Goal: Transaction & Acquisition: Purchase product/service

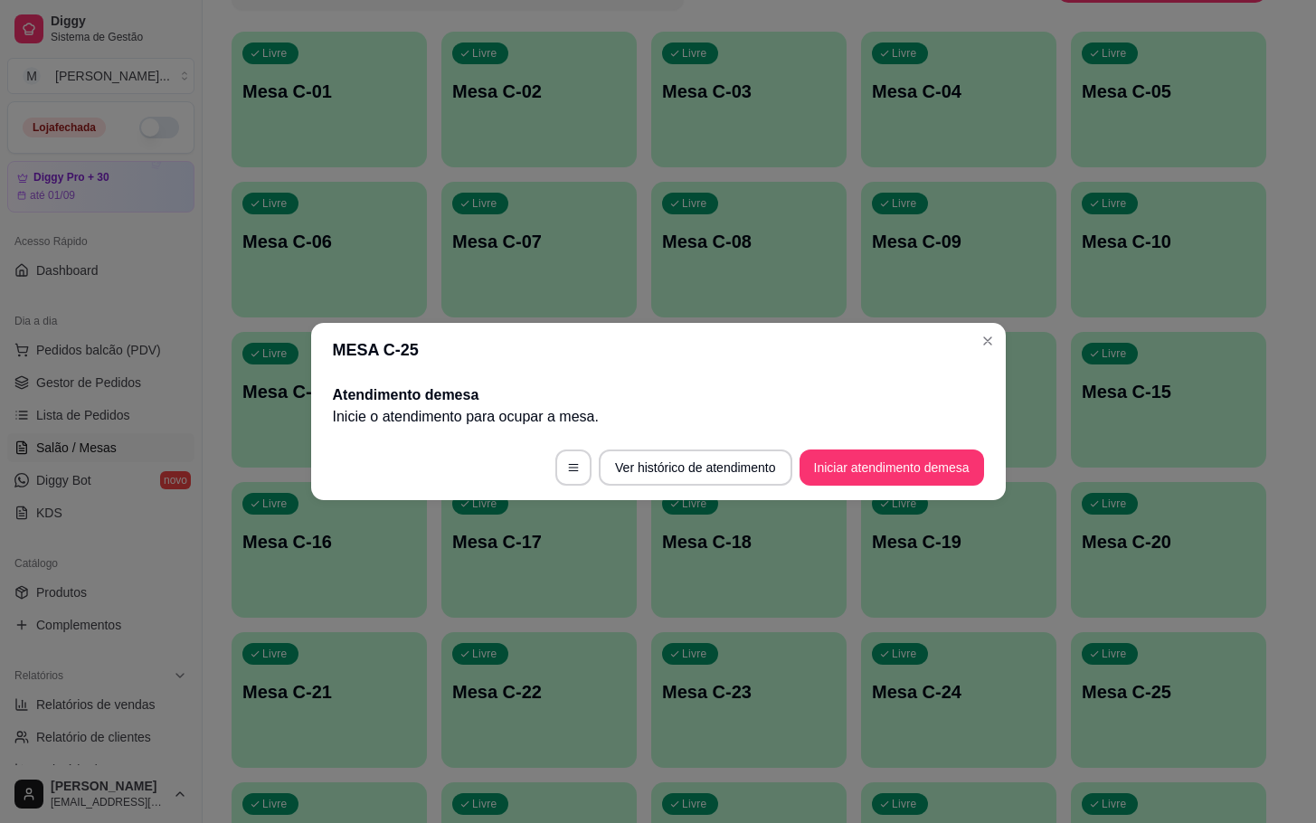
scroll to position [271, 0]
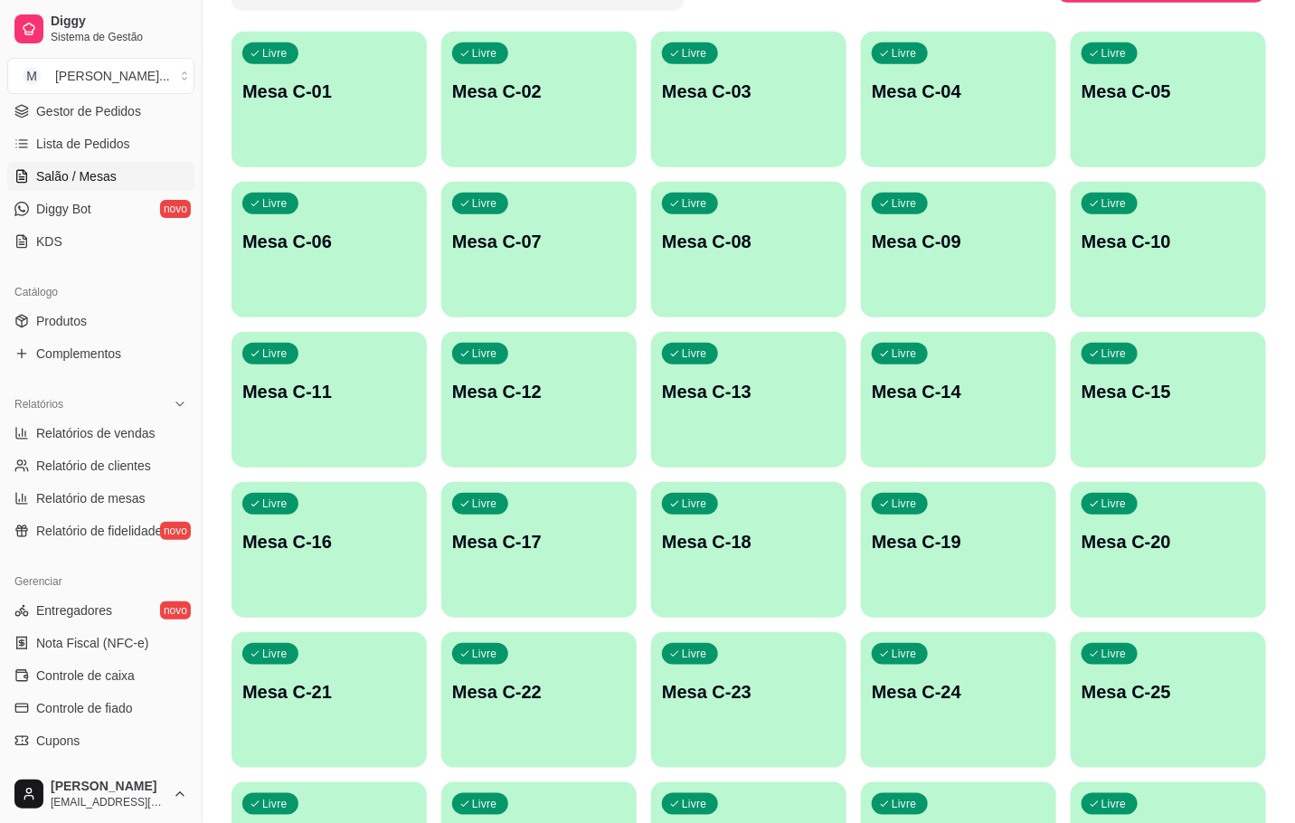
click at [1240, 673] on div "Livre Mesa C-25" at bounding box center [1168, 689] width 195 height 114
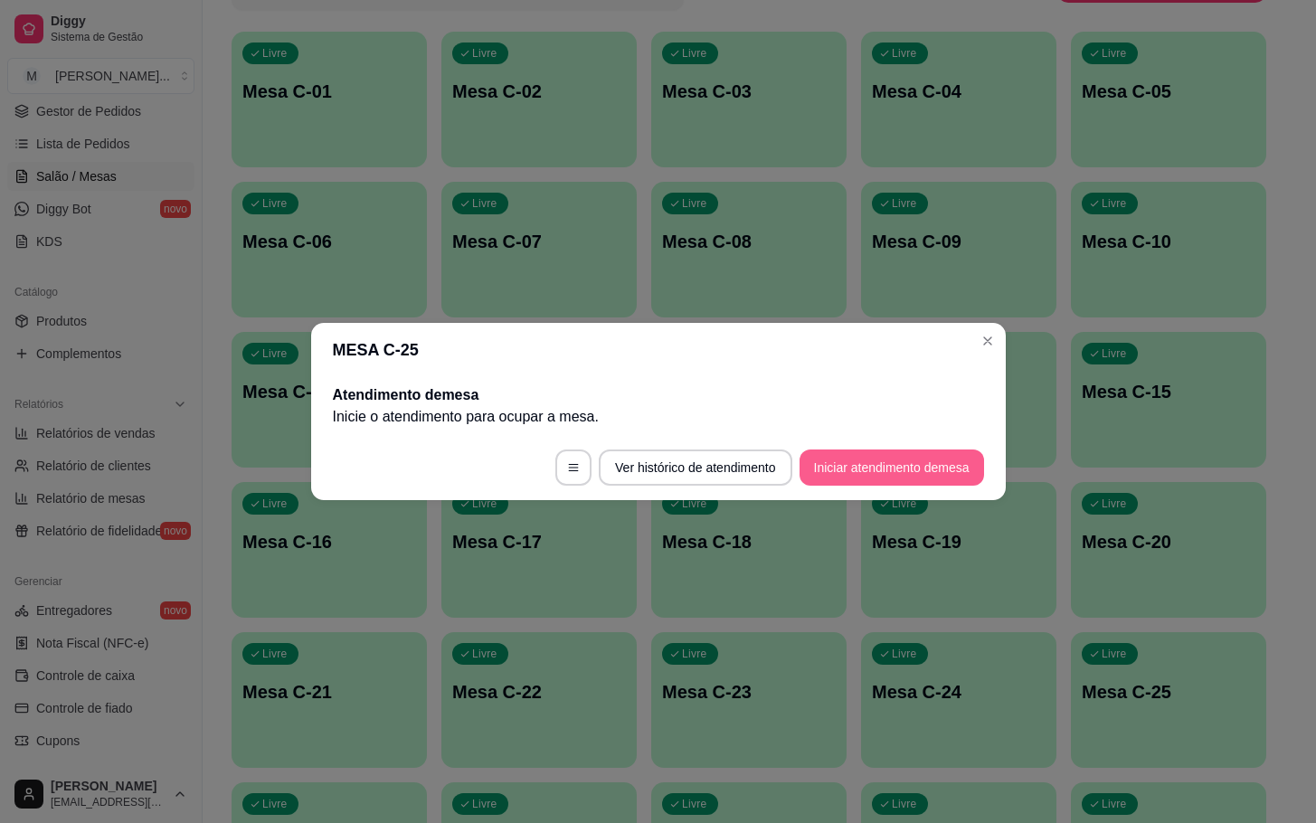
click at [852, 470] on button "Iniciar atendimento de mesa" at bounding box center [892, 468] width 185 height 36
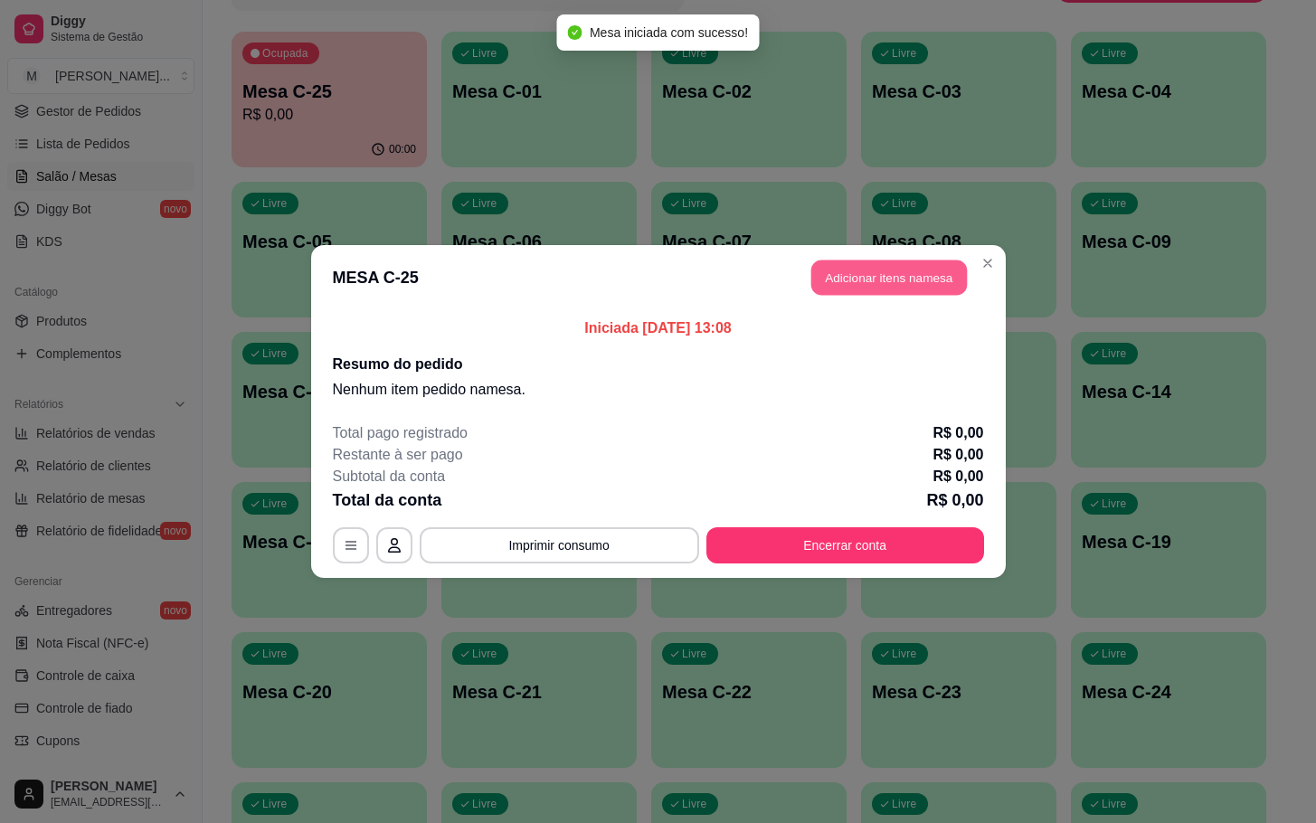
click at [852, 286] on button "Adicionar itens na mesa" at bounding box center [889, 278] width 156 height 35
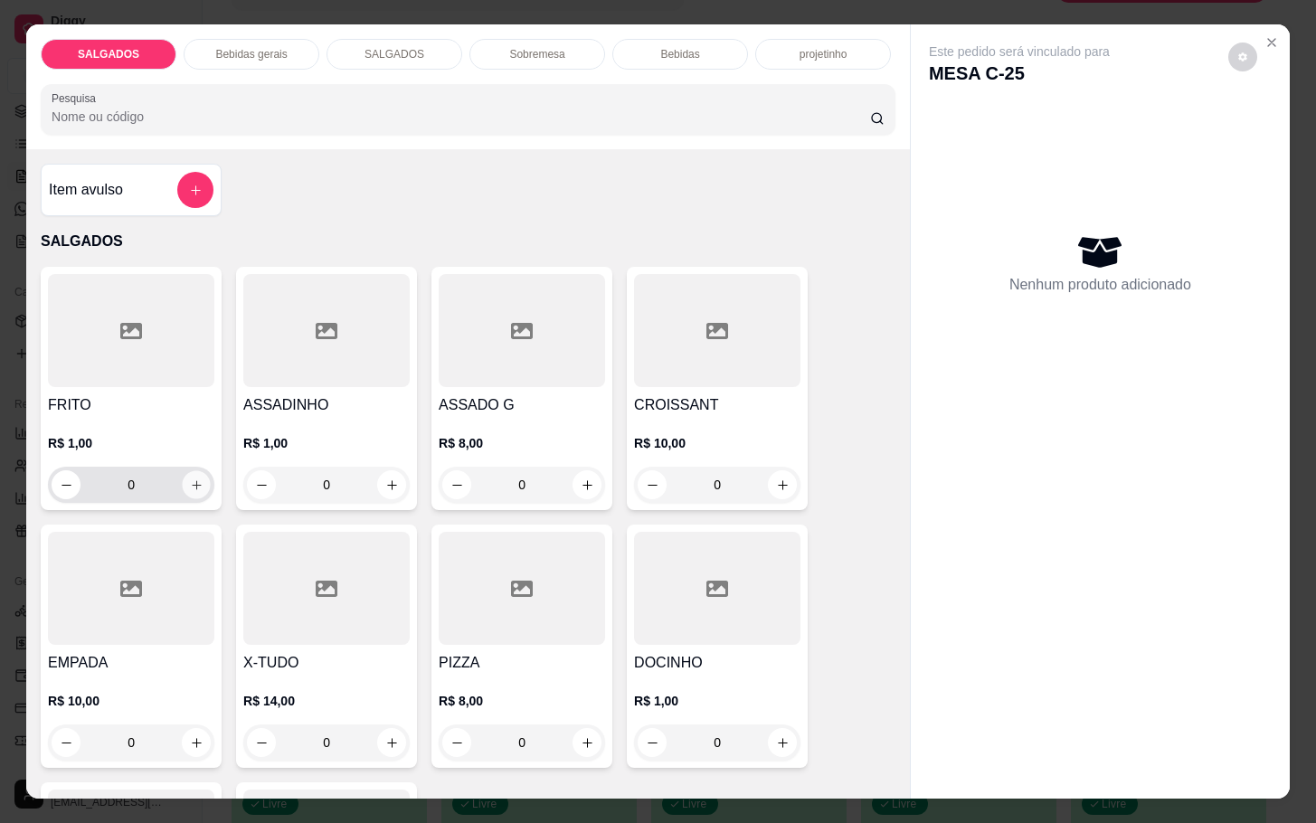
click at [185, 486] on button "increase-product-quantity" at bounding box center [197, 485] width 28 height 28
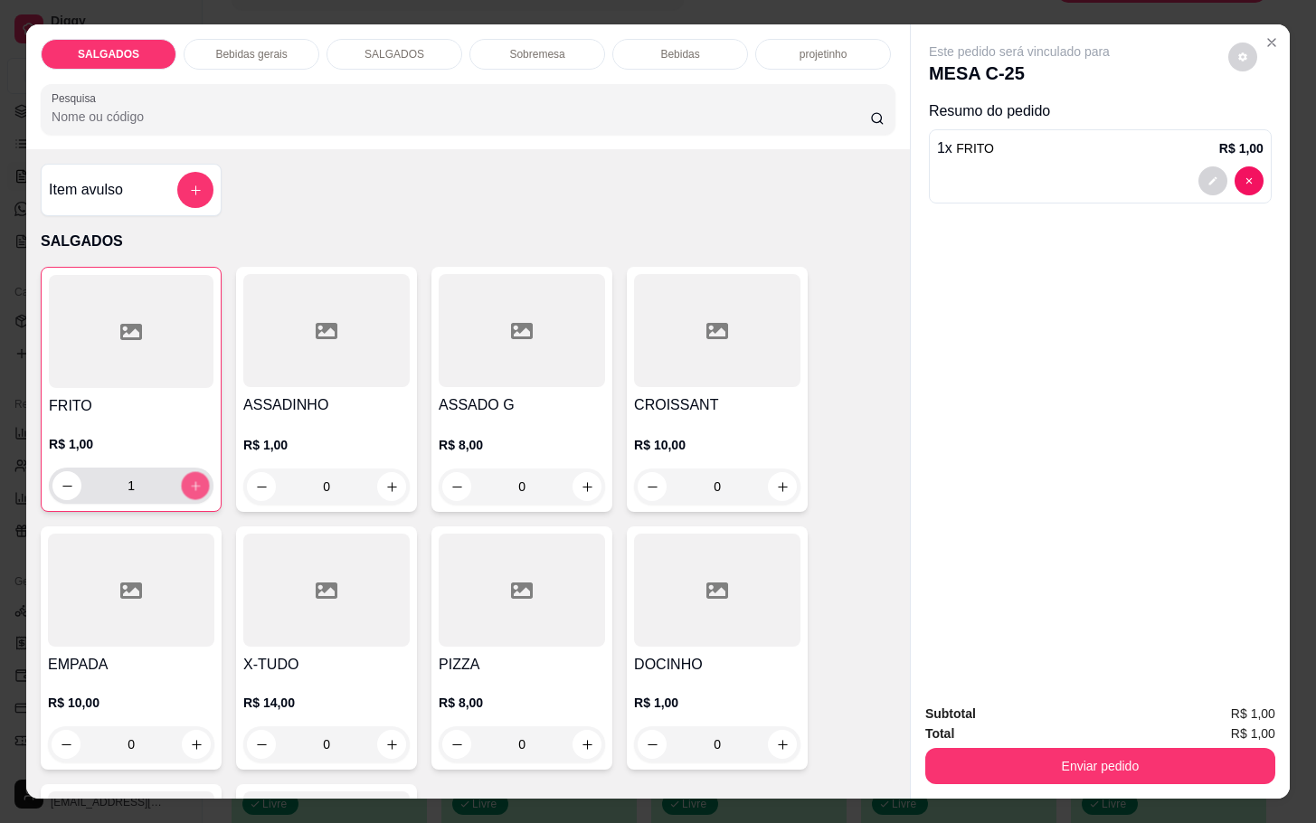
click at [185, 486] on button "increase-product-quantity" at bounding box center [196, 486] width 28 height 28
click at [185, 486] on button "increase-product-quantity" at bounding box center [195, 485] width 29 height 29
click at [185, 486] on button "increase-product-quantity" at bounding box center [196, 486] width 28 height 28
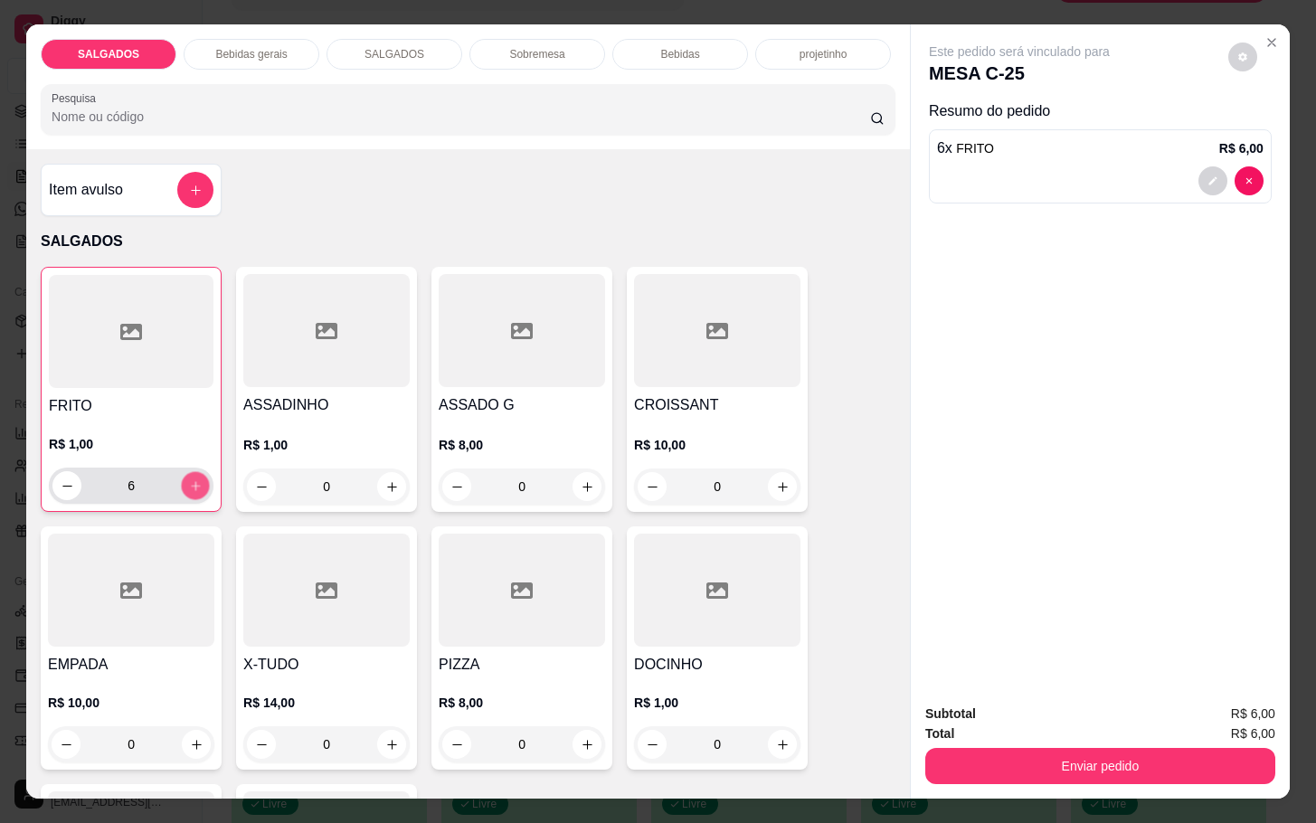
click at [185, 486] on button "increase-product-quantity" at bounding box center [196, 486] width 28 height 28
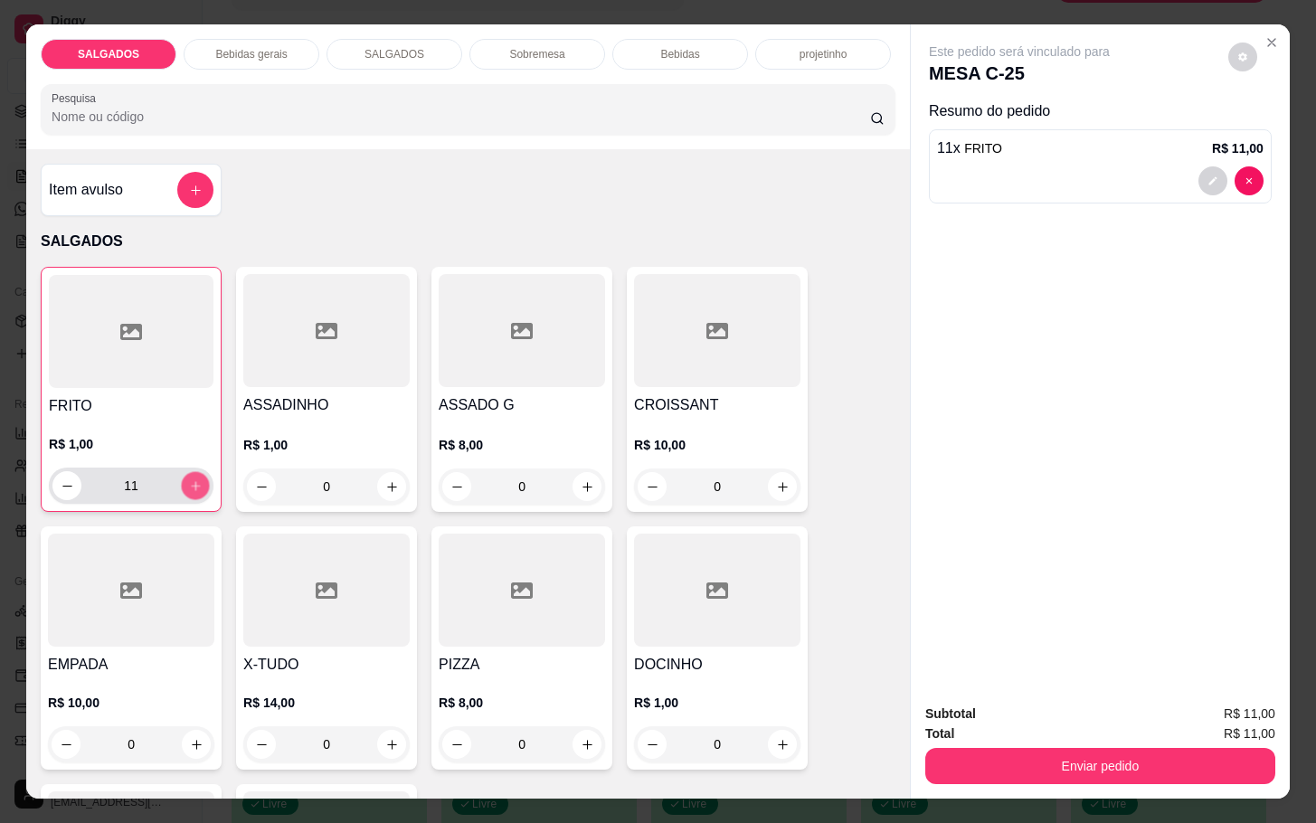
click at [185, 486] on button "increase-product-quantity" at bounding box center [196, 486] width 28 height 28
click at [185, 486] on button "increase-product-quantity" at bounding box center [195, 485] width 29 height 29
type input "14"
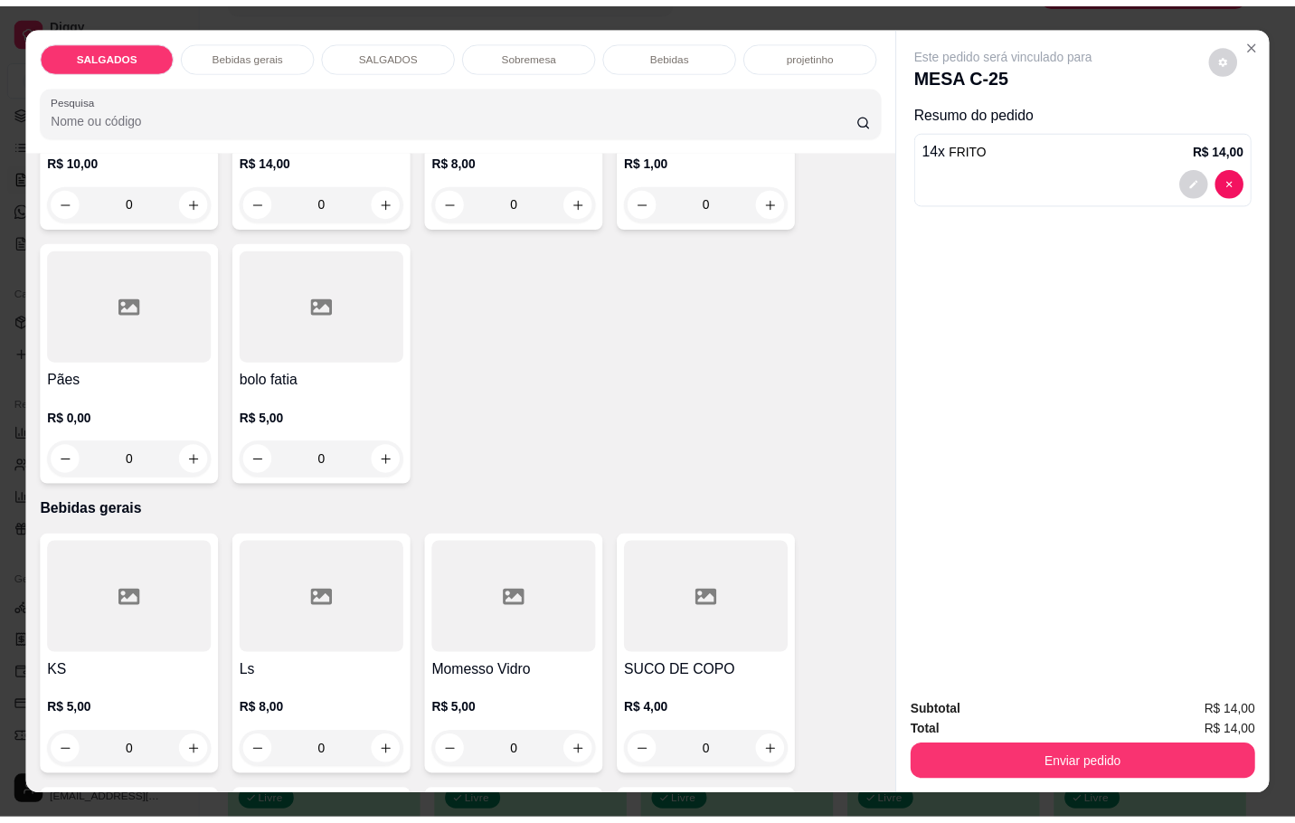
scroll to position [678, 0]
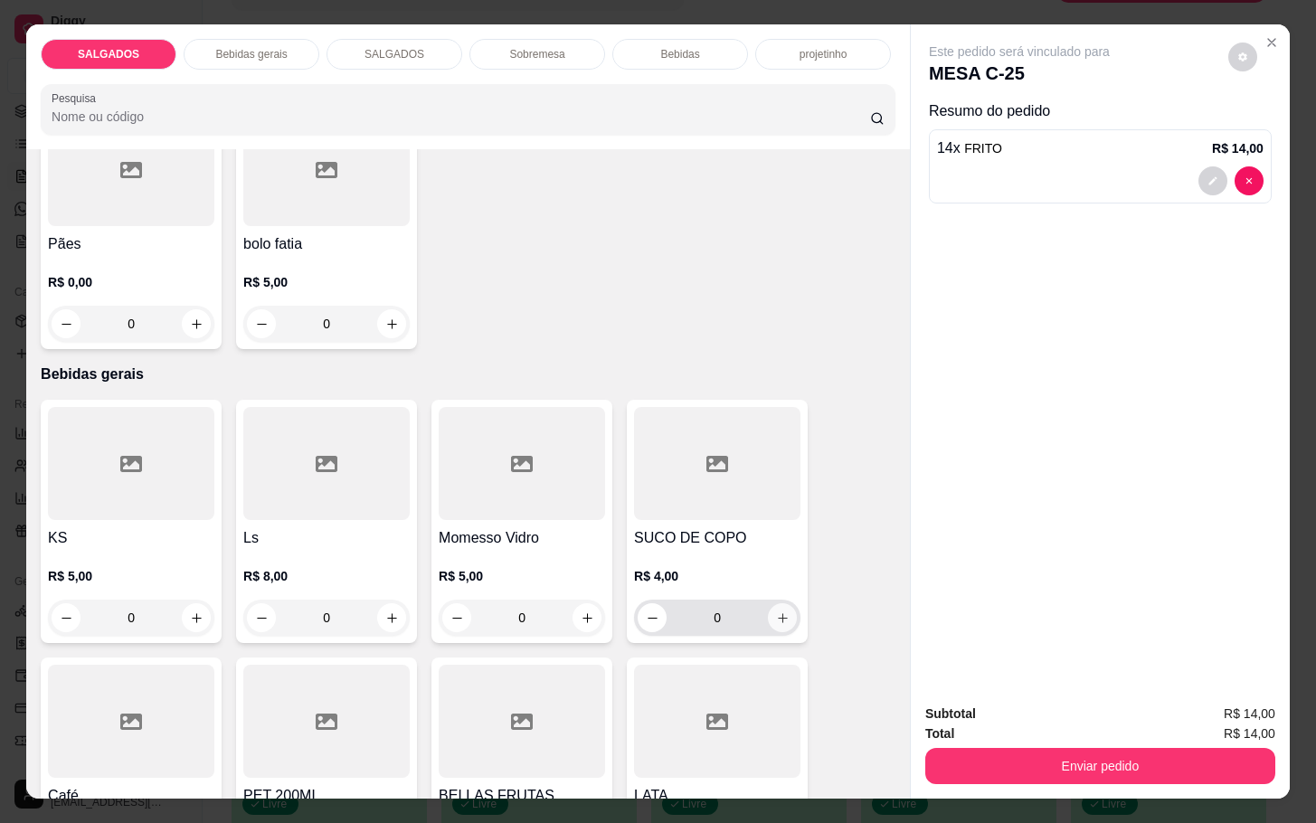
click at [776, 614] on icon "increase-product-quantity" at bounding box center [783, 619] width 14 height 14
click at [775, 614] on icon "increase-product-quantity" at bounding box center [782, 619] width 14 height 14
type input "2"
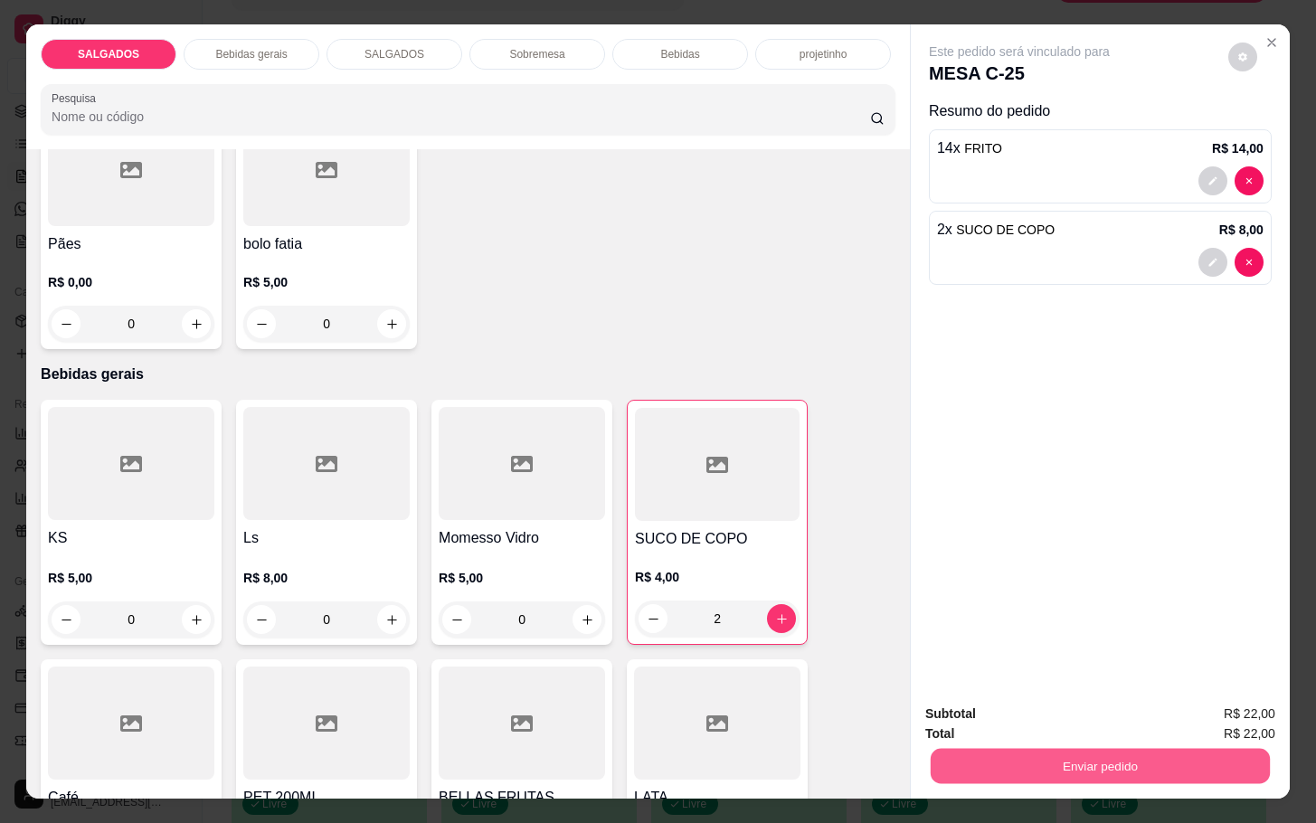
click at [953, 748] on button "Enviar pedido" at bounding box center [1100, 765] width 339 height 35
click at [997, 712] on button "Não registrar e enviar pedido" at bounding box center [1038, 712] width 188 height 34
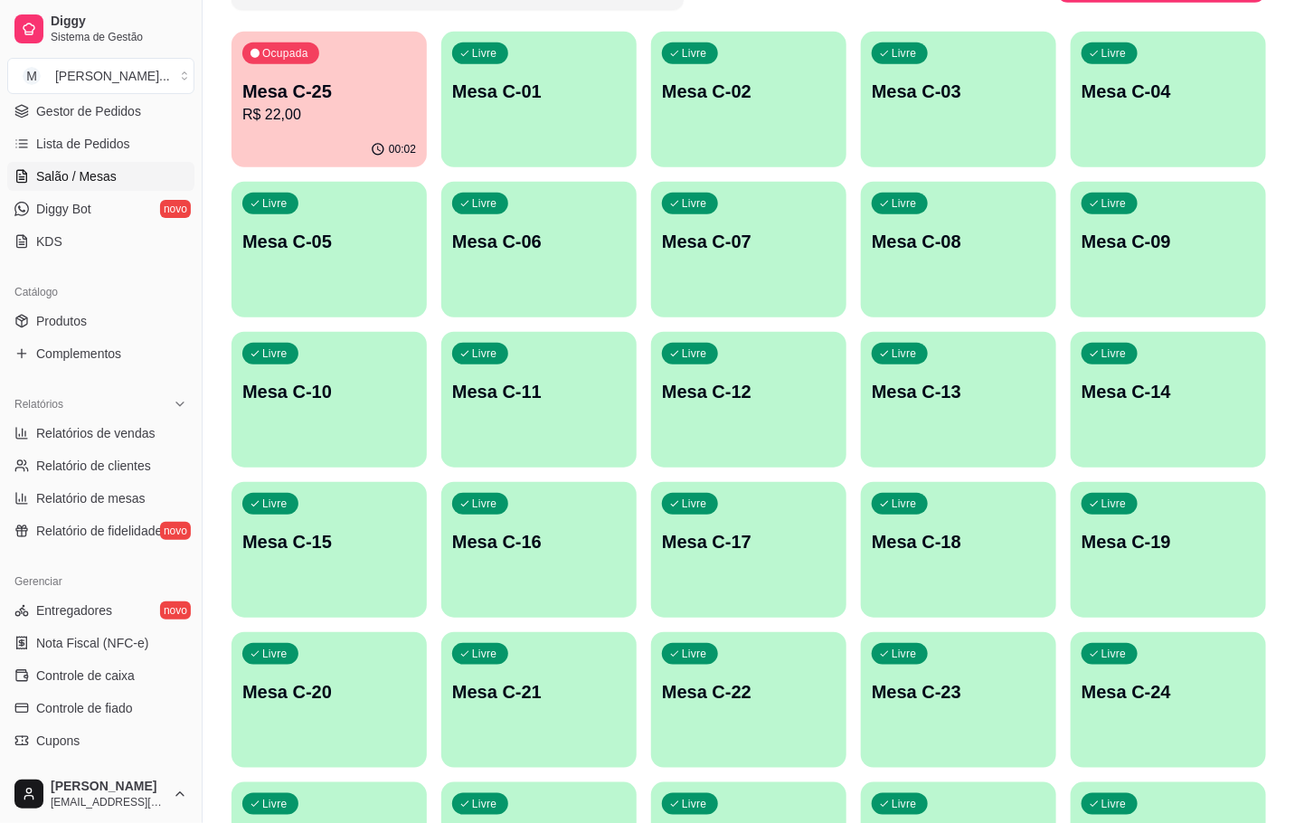
click at [312, 109] on p "R$ 22,00" at bounding box center [329, 115] width 174 height 22
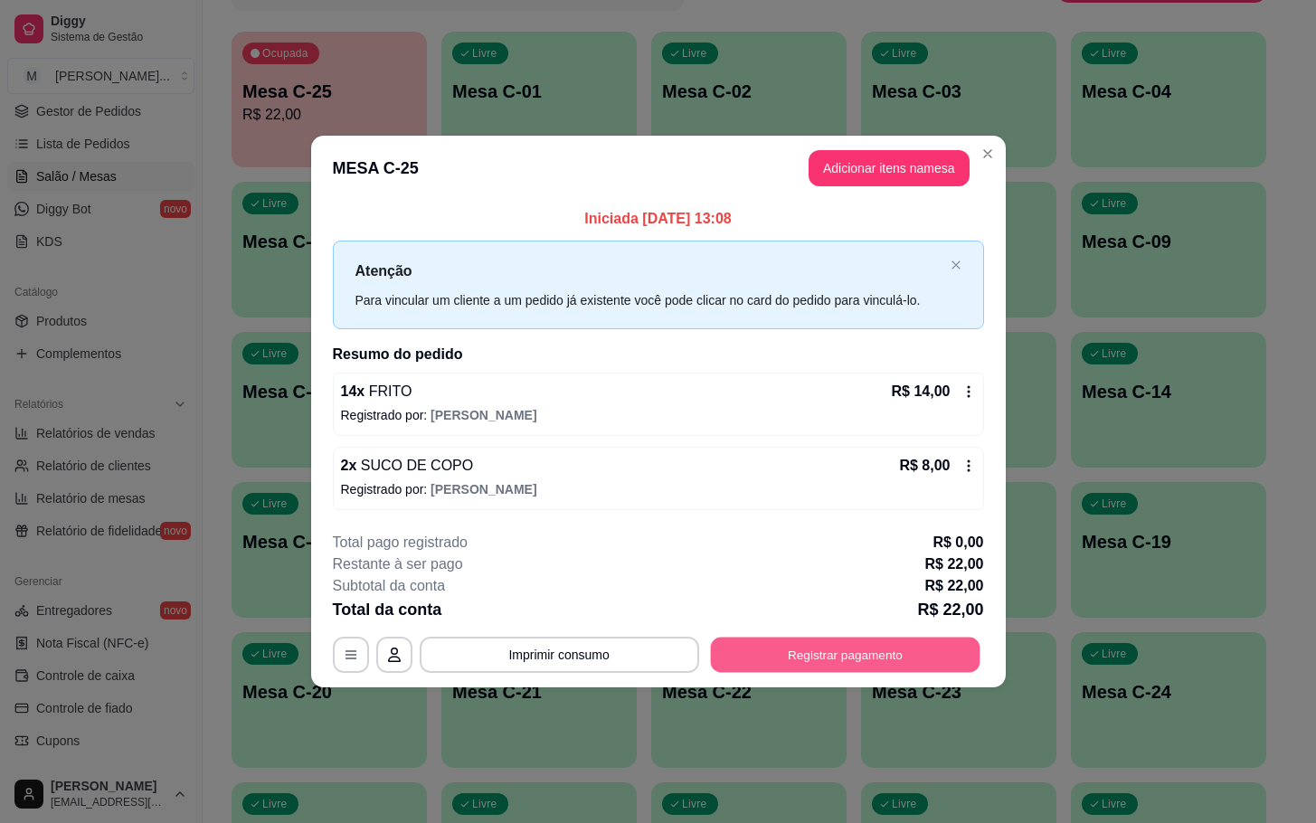
click at [828, 663] on button "Registrar pagamento" at bounding box center [845, 654] width 270 height 35
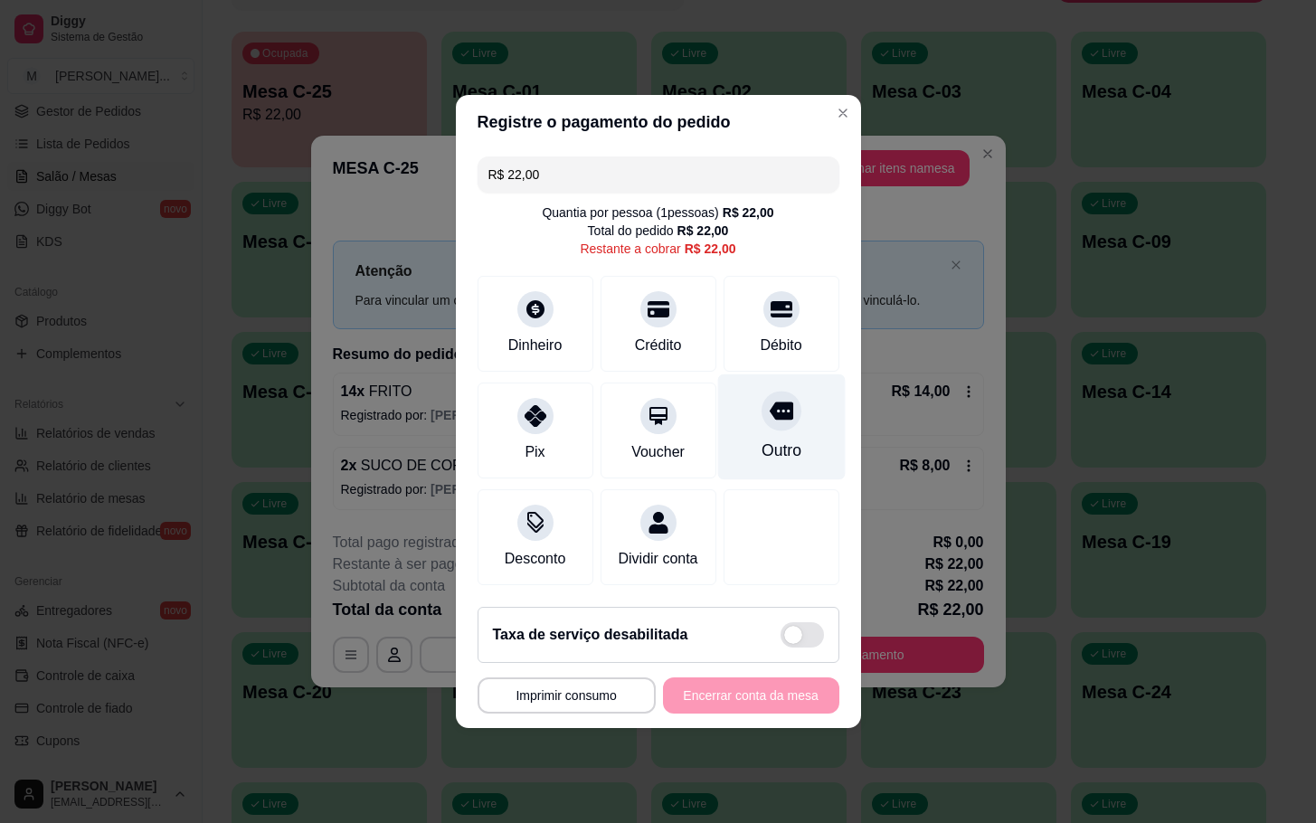
click at [769, 439] on div "Outro" at bounding box center [781, 451] width 40 height 24
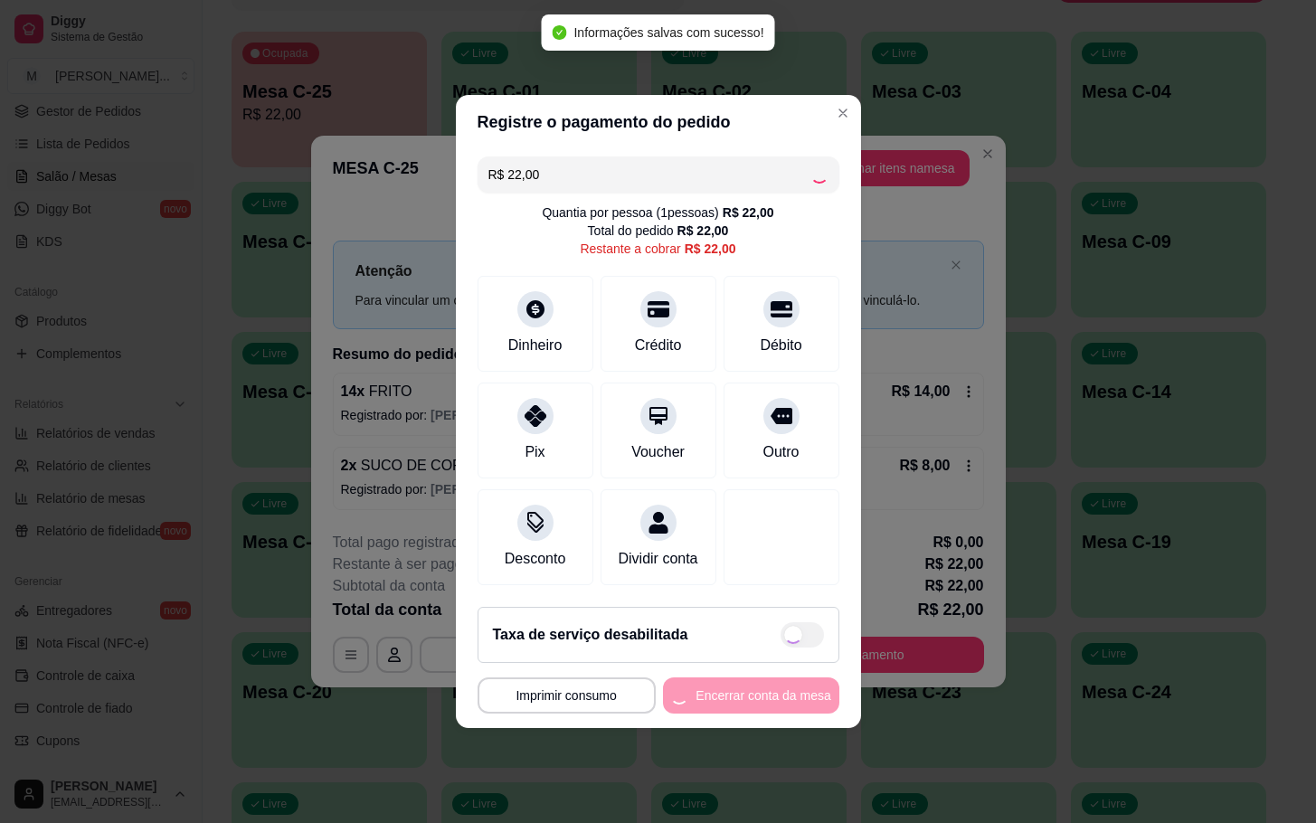
type input "R$ 0,00"
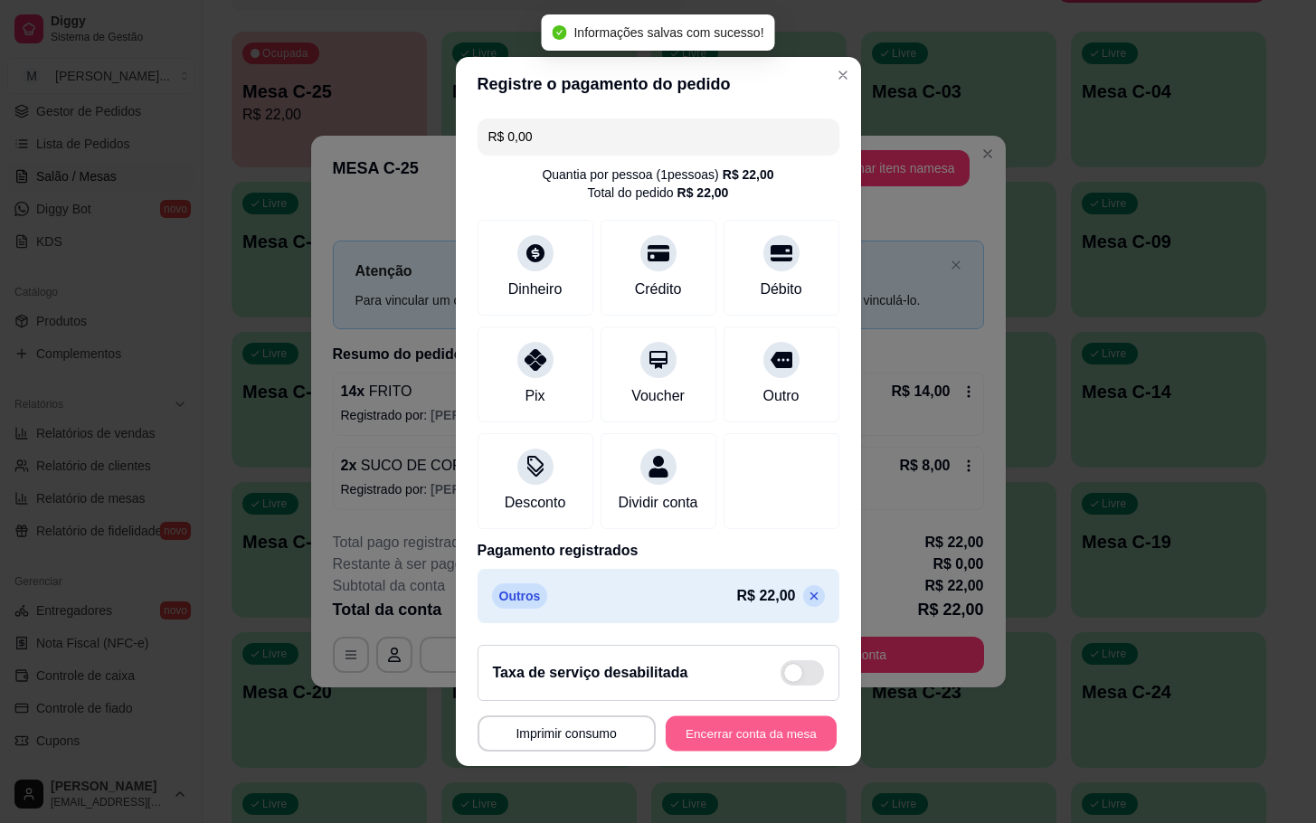
click at [755, 752] on button "Encerrar conta da mesa" at bounding box center [751, 733] width 171 height 35
